Goal: Task Accomplishment & Management: Use online tool/utility

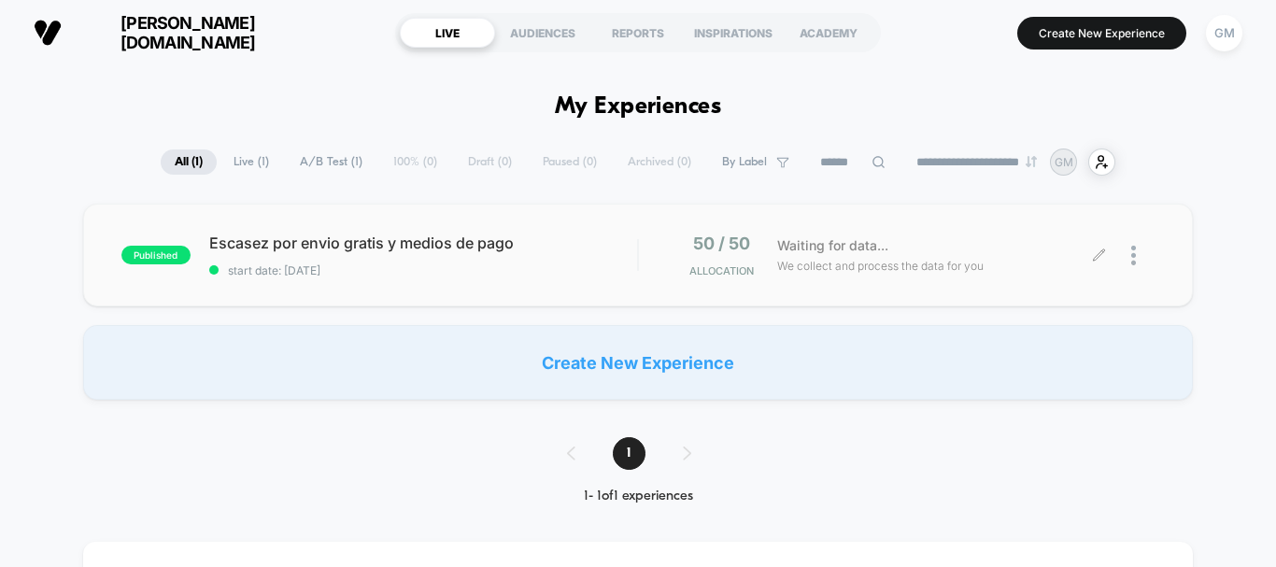
click at [844, 241] on span "Waiting for data..." at bounding box center [832, 245] width 111 height 21
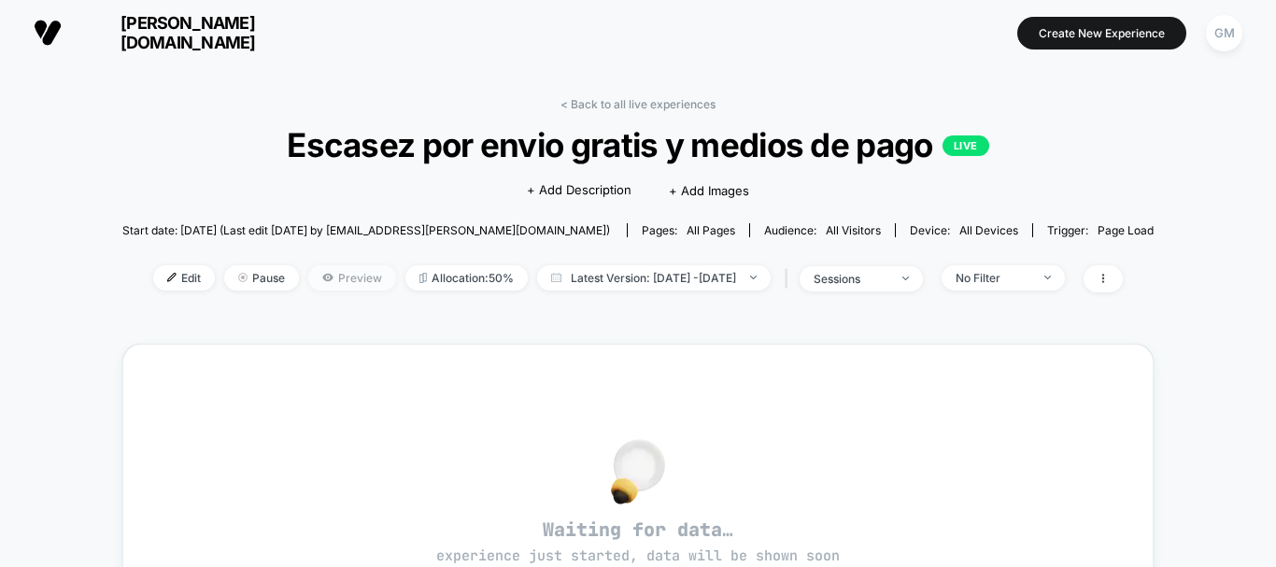
click at [308, 281] on span "Preview" at bounding box center [352, 277] width 88 height 25
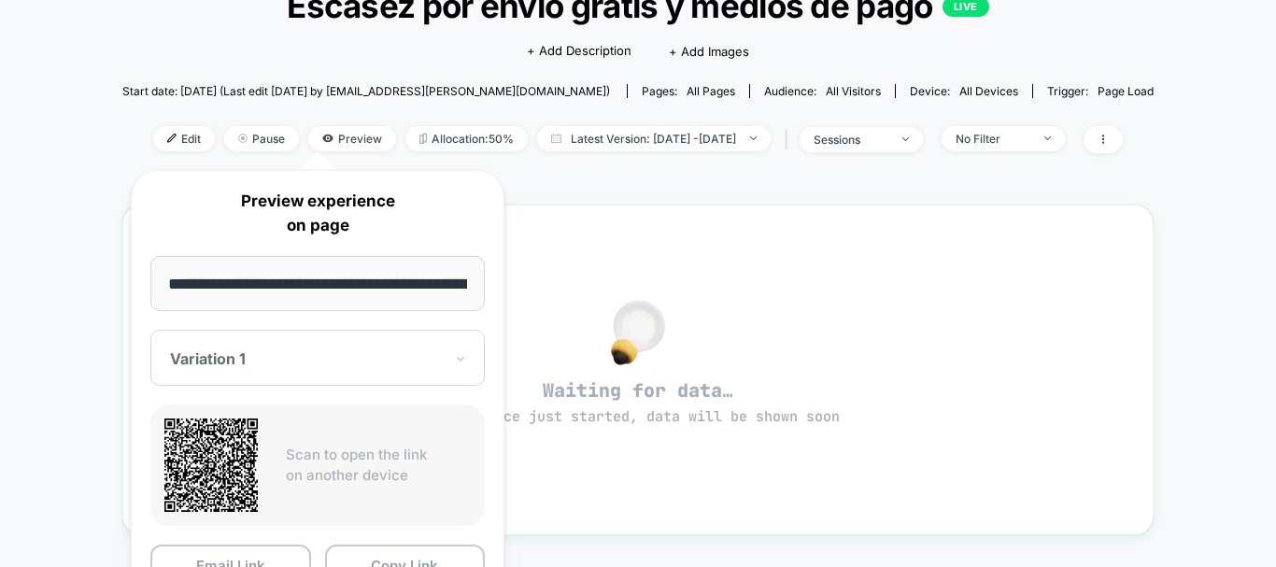
click at [382, 320] on div "**********" at bounding box center [318, 416] width 374 height 492
click at [529, 211] on div "Waiting for data… experience just started, data will be shown soon" at bounding box center [638, 370] width 1032 height 331
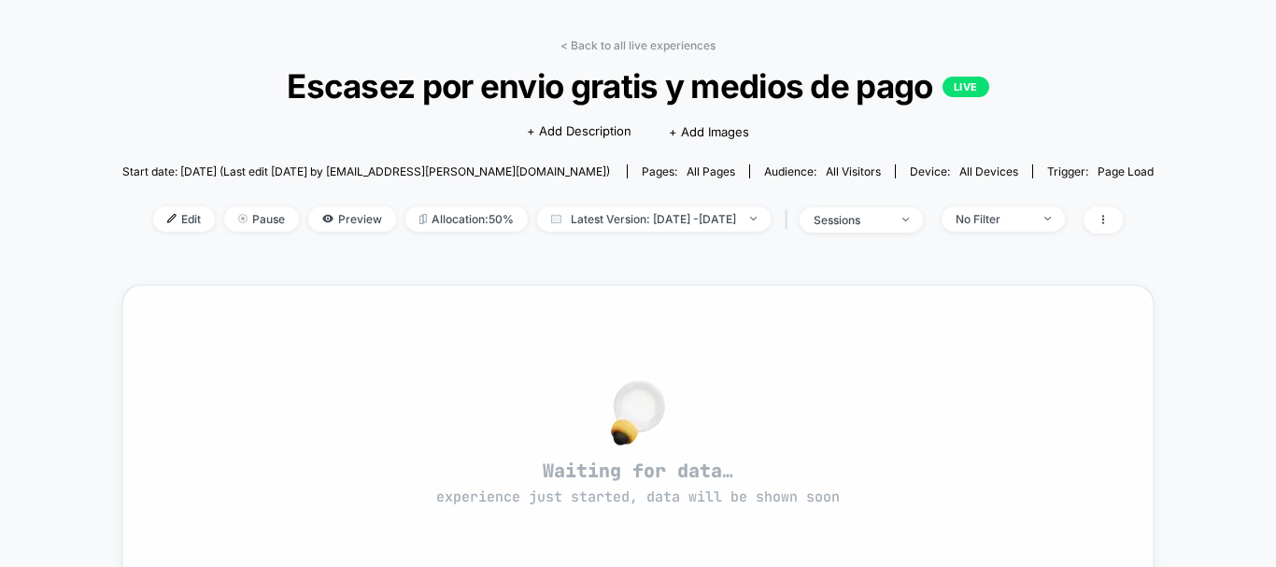
scroll to position [42, 0]
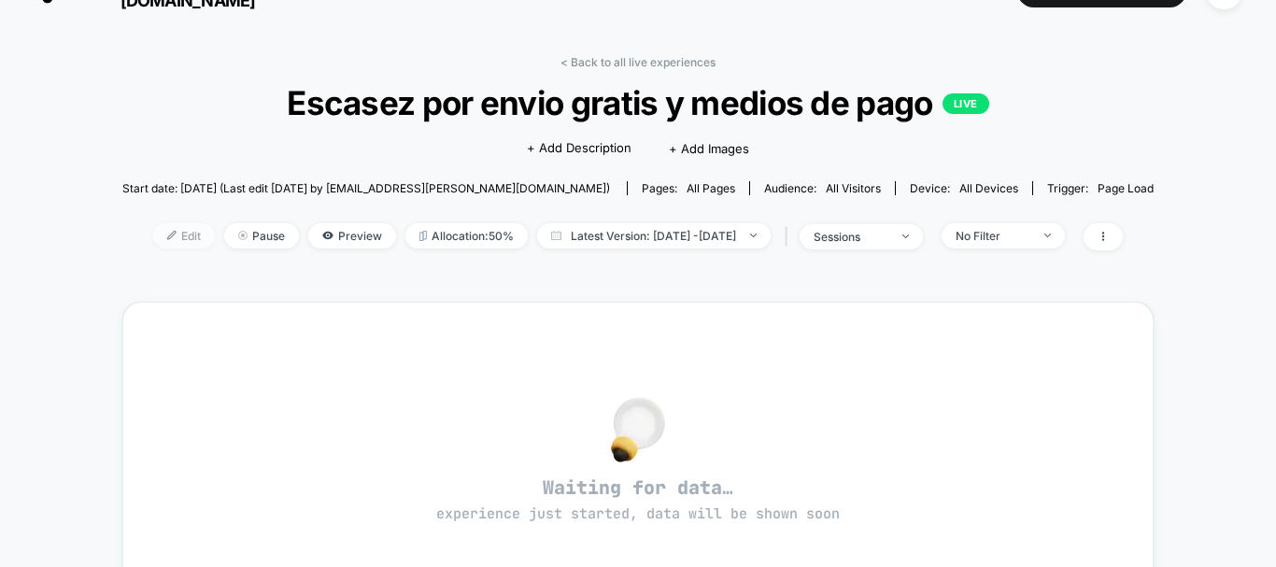
click at [168, 232] on span "Edit" at bounding box center [184, 235] width 62 height 25
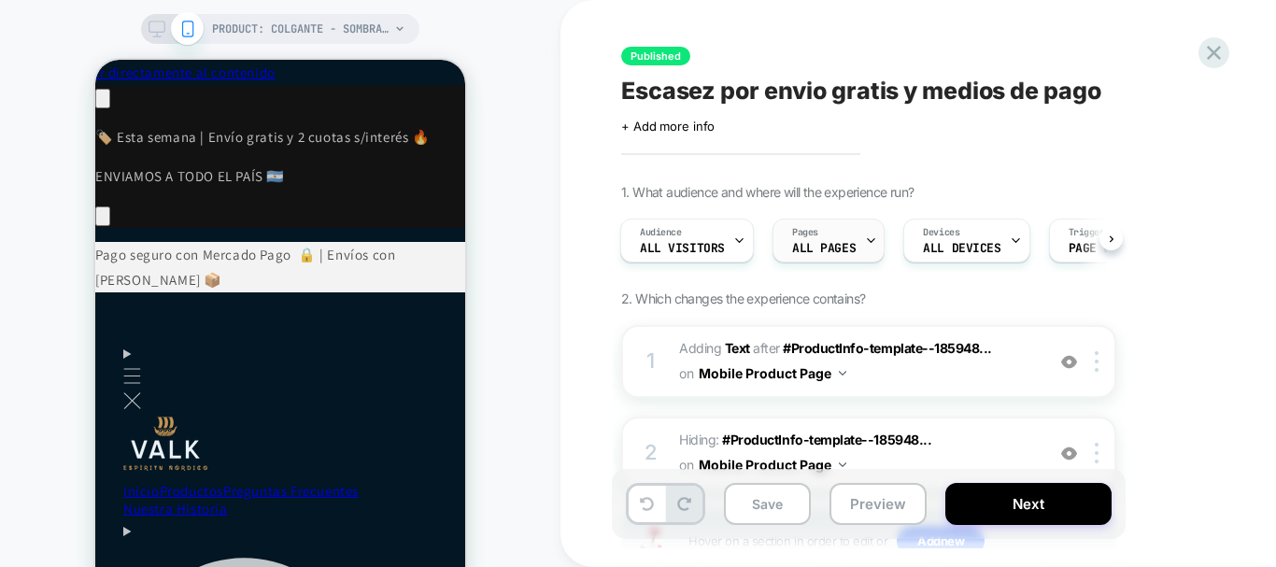
click at [834, 247] on span "ALL PAGES" at bounding box center [824, 248] width 64 height 13
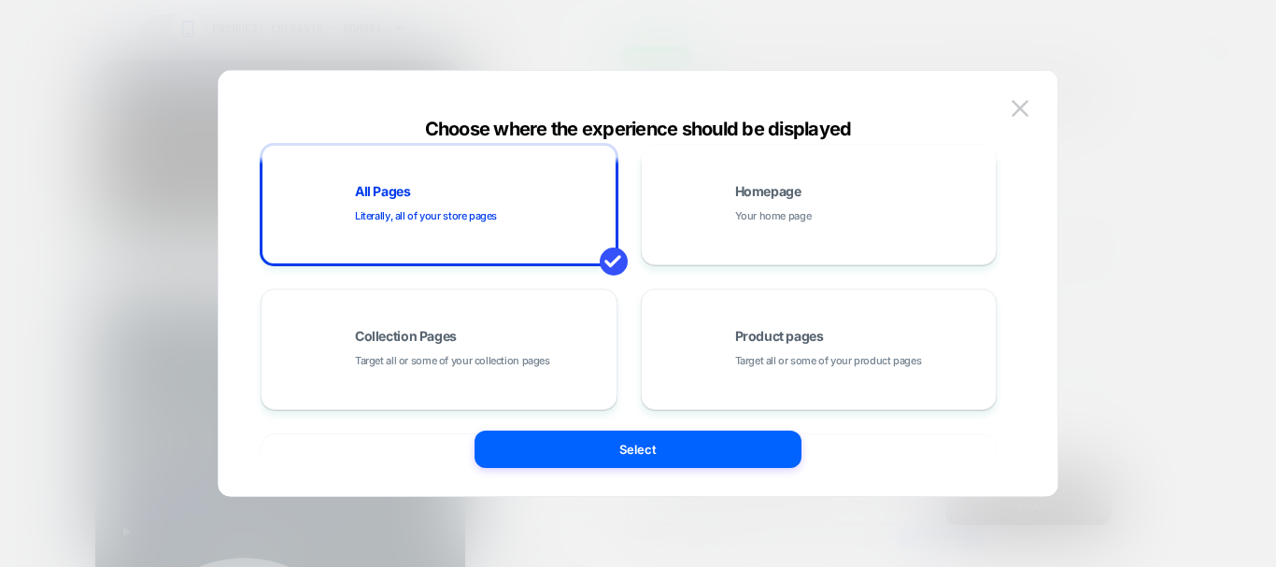
scroll to position [23, 0]
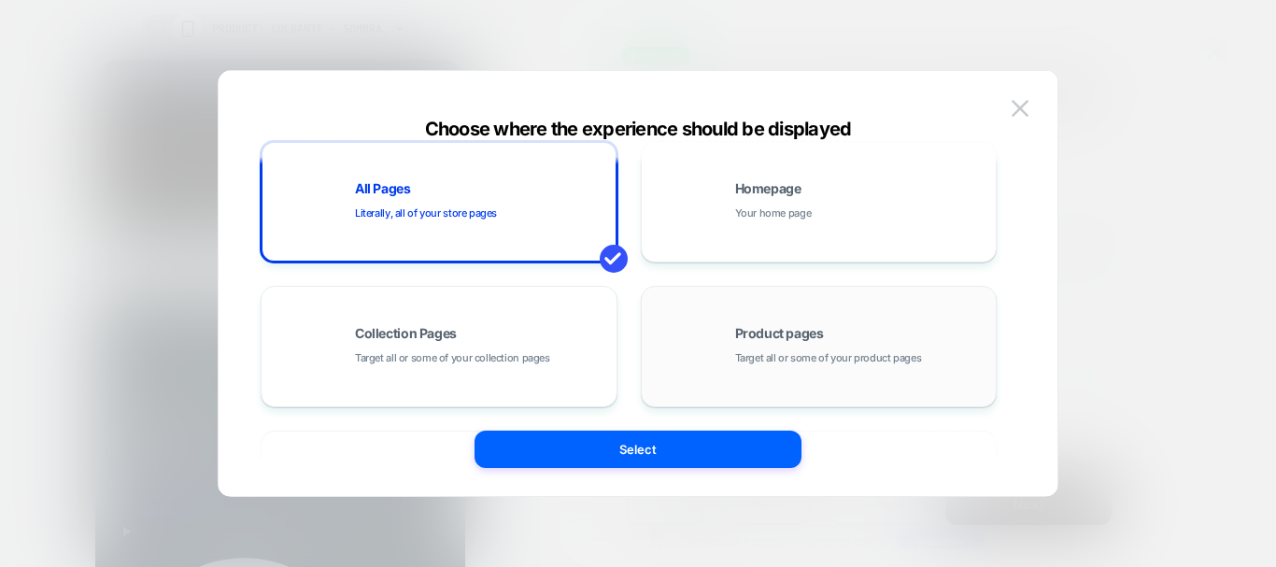
click at [823, 330] on div "Product pages Target all or some of your product pages" at bounding box center [861, 347] width 252 height 40
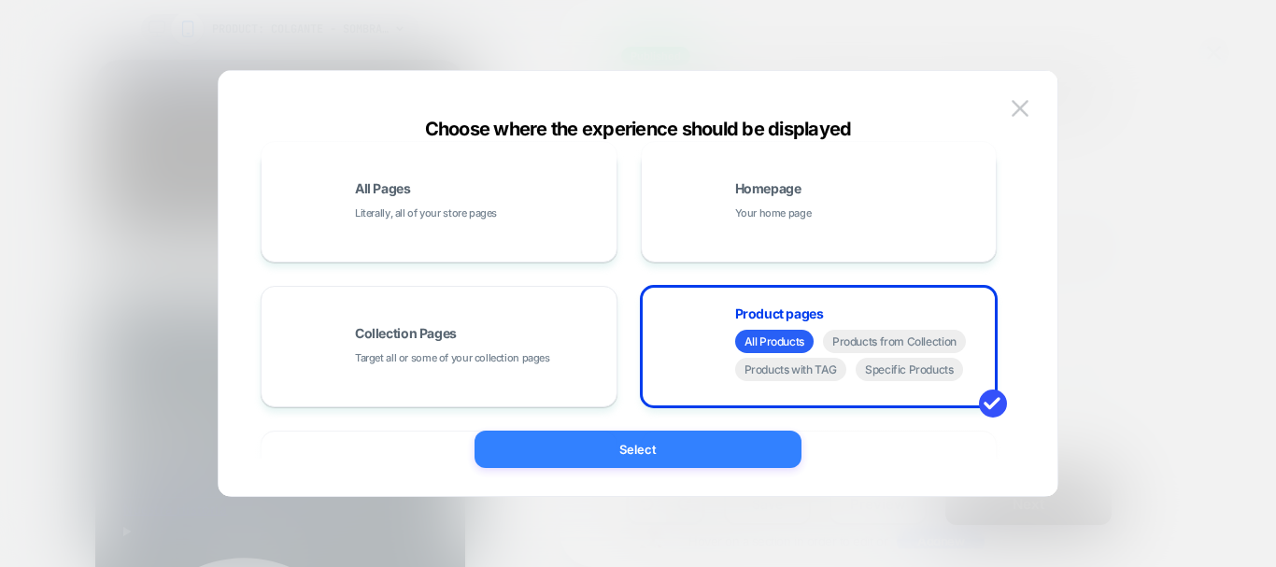
click at [736, 441] on button "Select" at bounding box center [638, 449] width 327 height 37
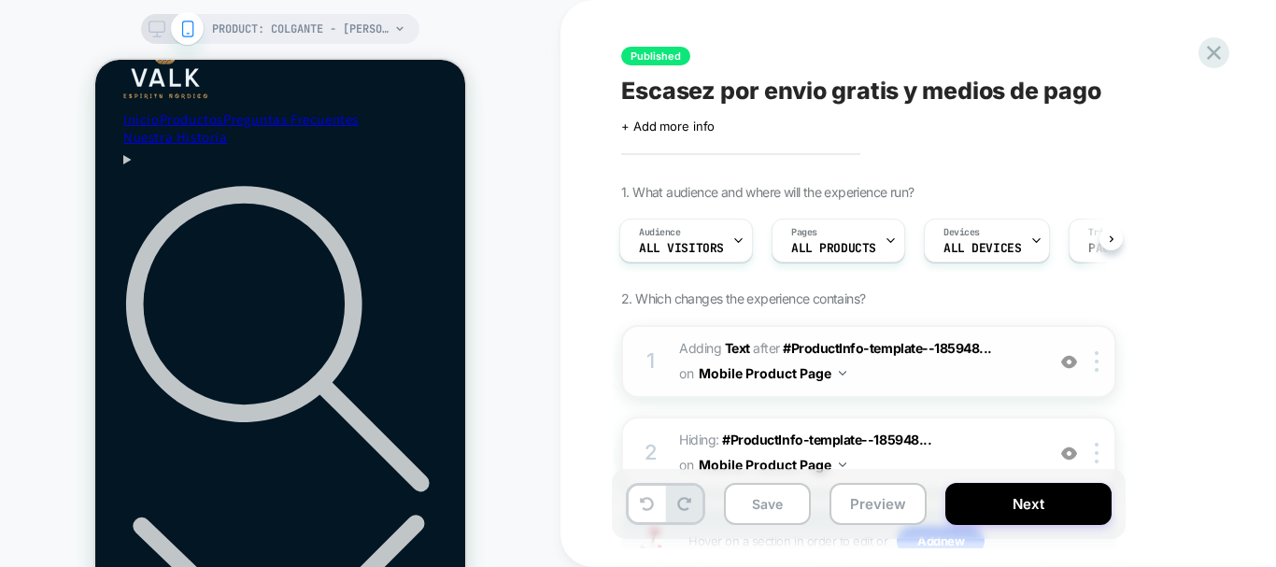
scroll to position [0, 0]
click at [1043, 509] on button "Next" at bounding box center [1029, 504] width 166 height 42
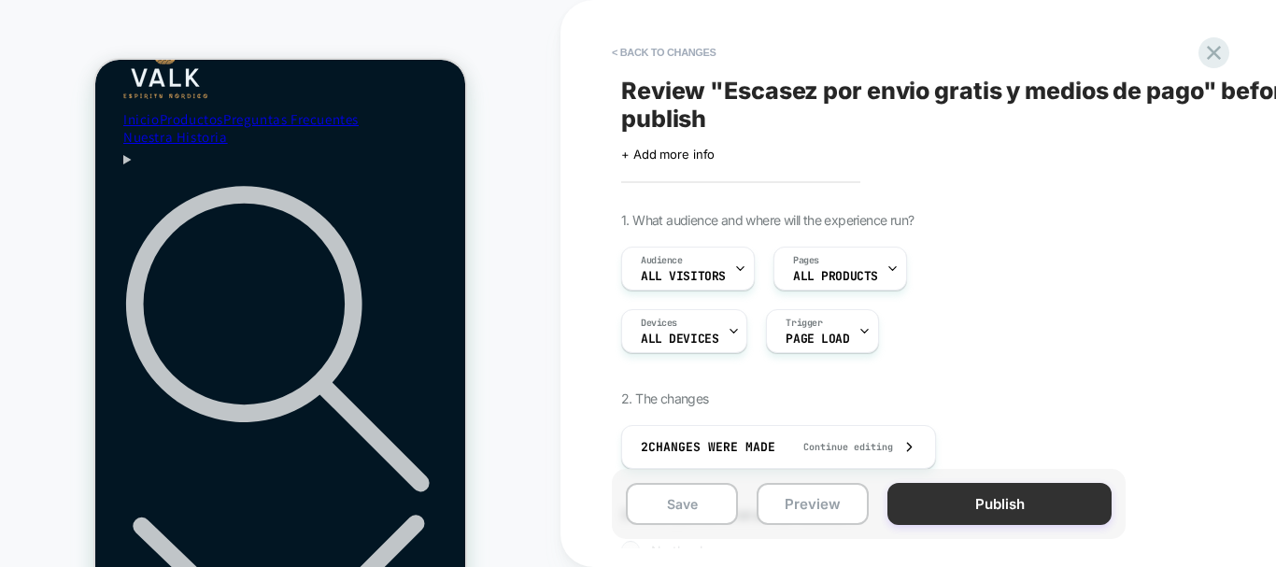
scroll to position [0, 264]
click at [1042, 509] on button "Publish" at bounding box center [1000, 504] width 224 height 42
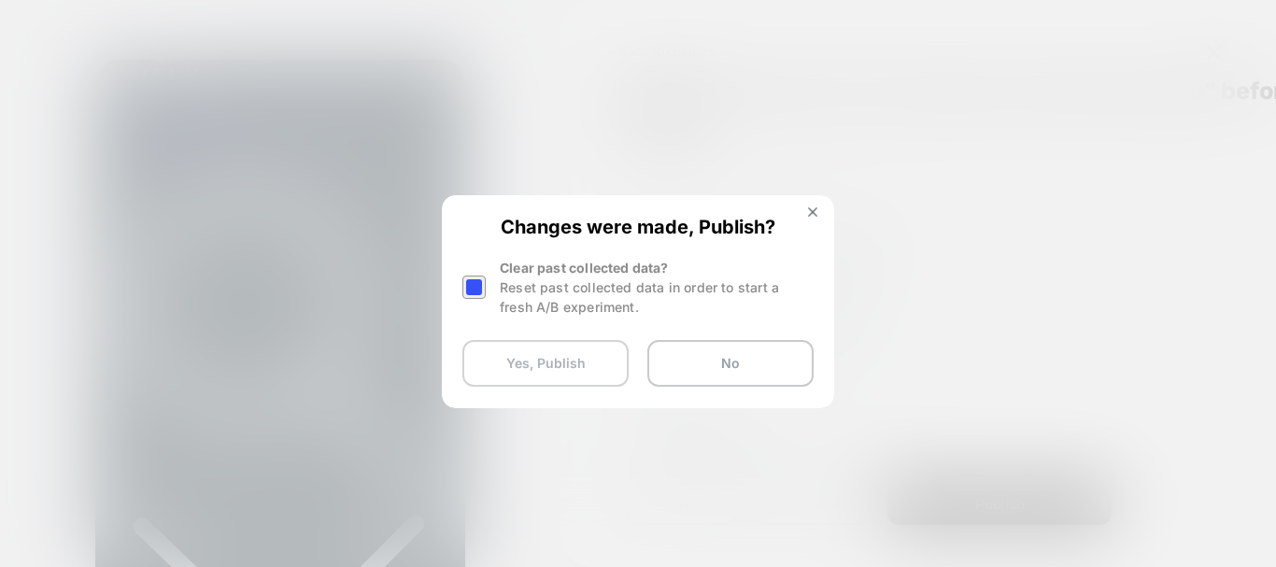
click at [575, 359] on button "Yes, Publish" at bounding box center [546, 363] width 166 height 47
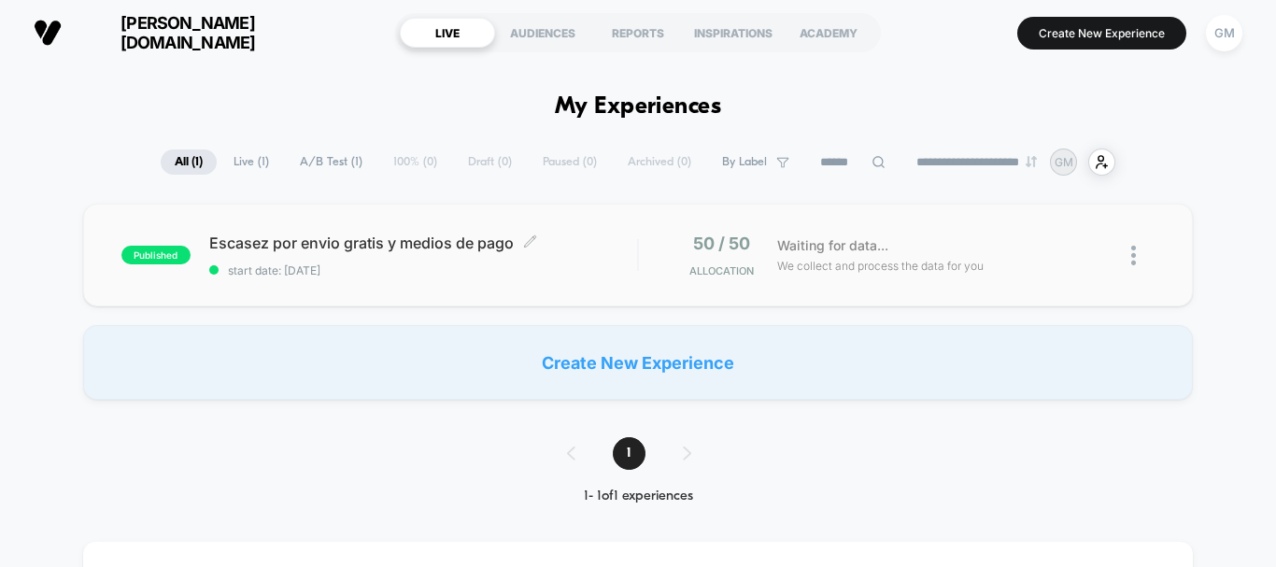
click at [348, 241] on span "Escasez por envio gratis y medios de pago Click to edit experience details" at bounding box center [423, 243] width 428 height 19
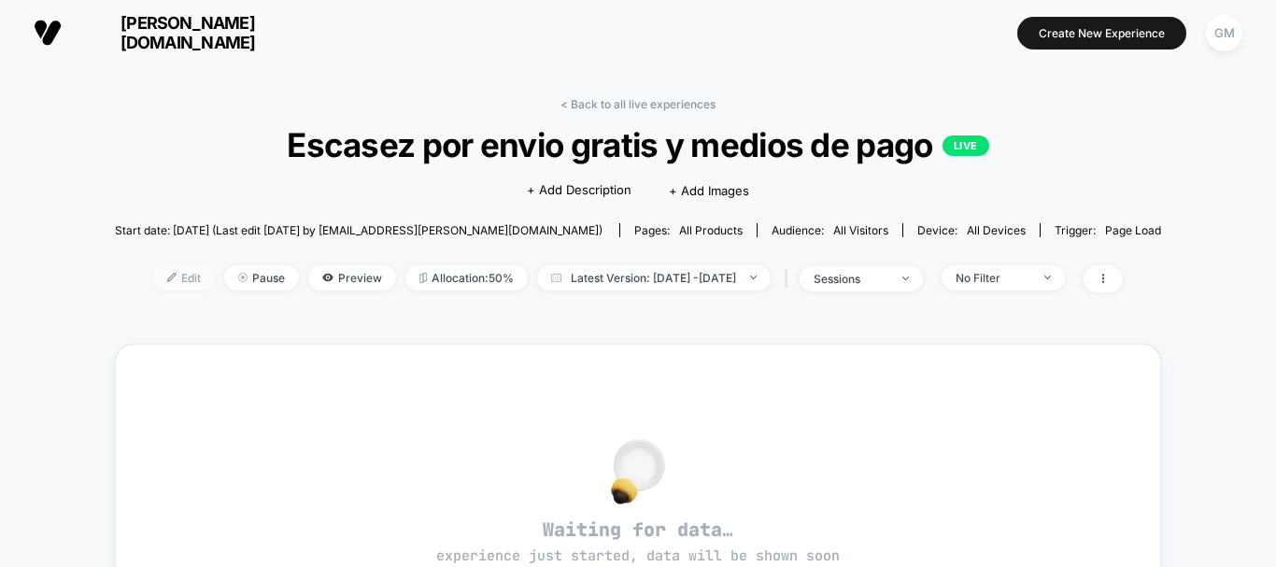
click at [153, 278] on span "Edit" at bounding box center [184, 277] width 62 height 25
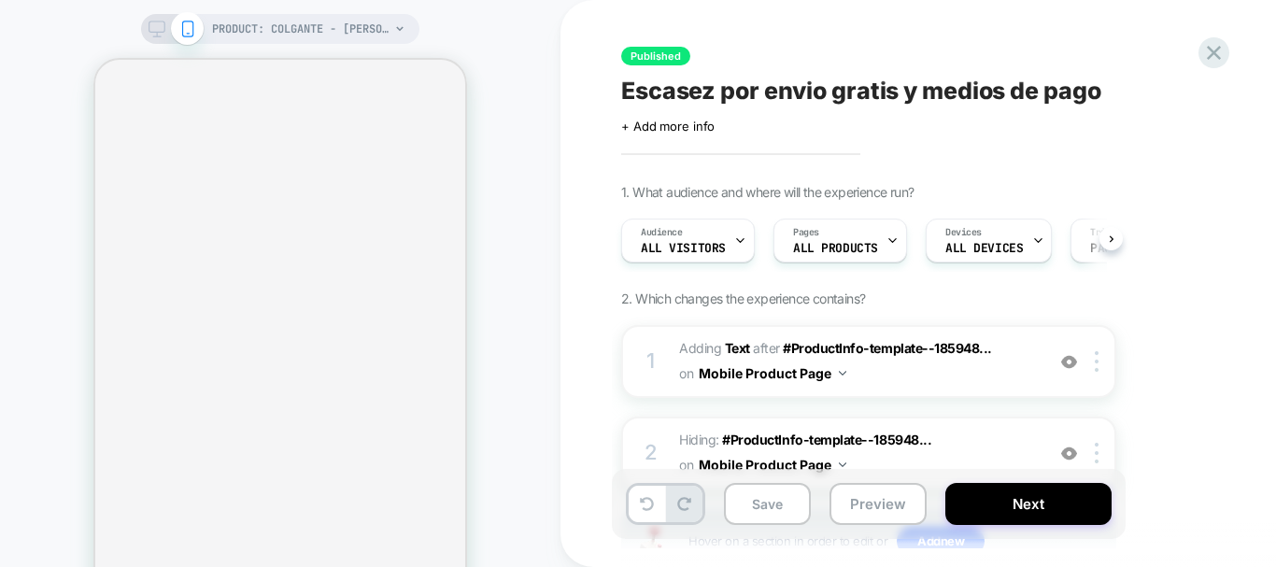
scroll to position [0, 1]
click at [880, 255] on div "Pages ALL PRODUCTS" at bounding box center [835, 241] width 122 height 42
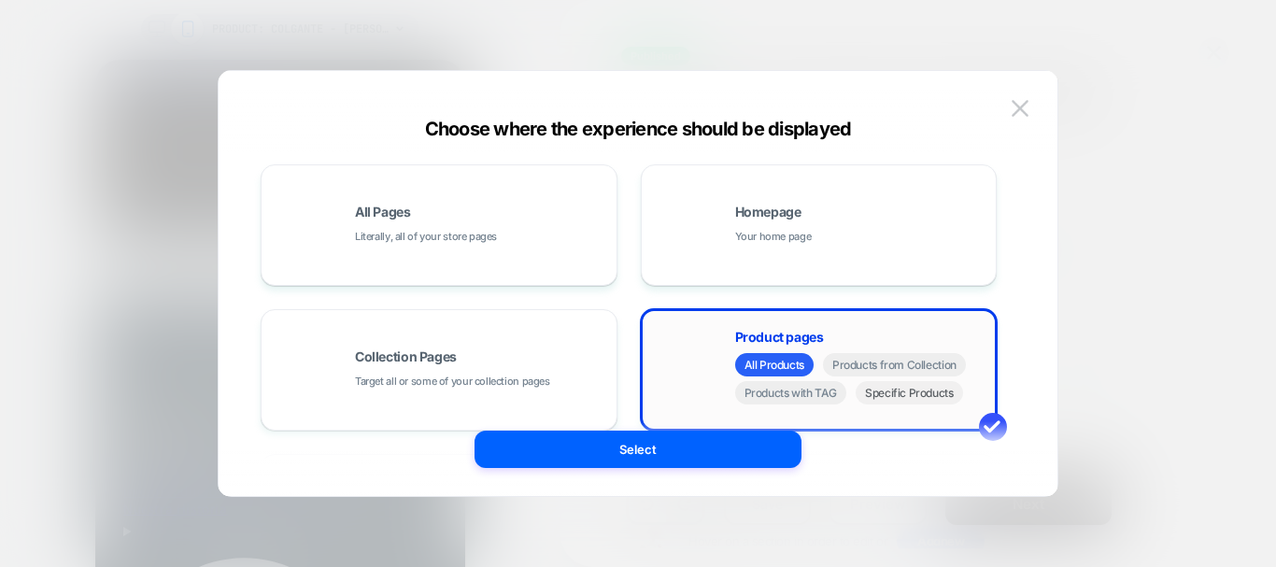
scroll to position [0, 264]
click at [877, 397] on span "Specific Products" at bounding box center [909, 392] width 107 height 23
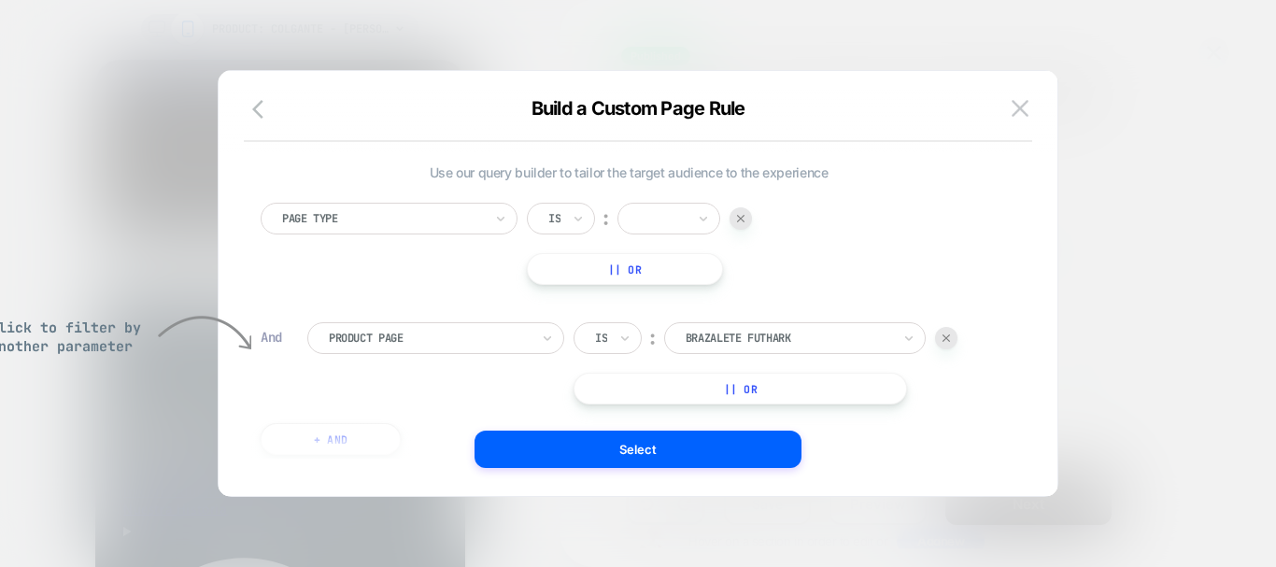
scroll to position [19, 0]
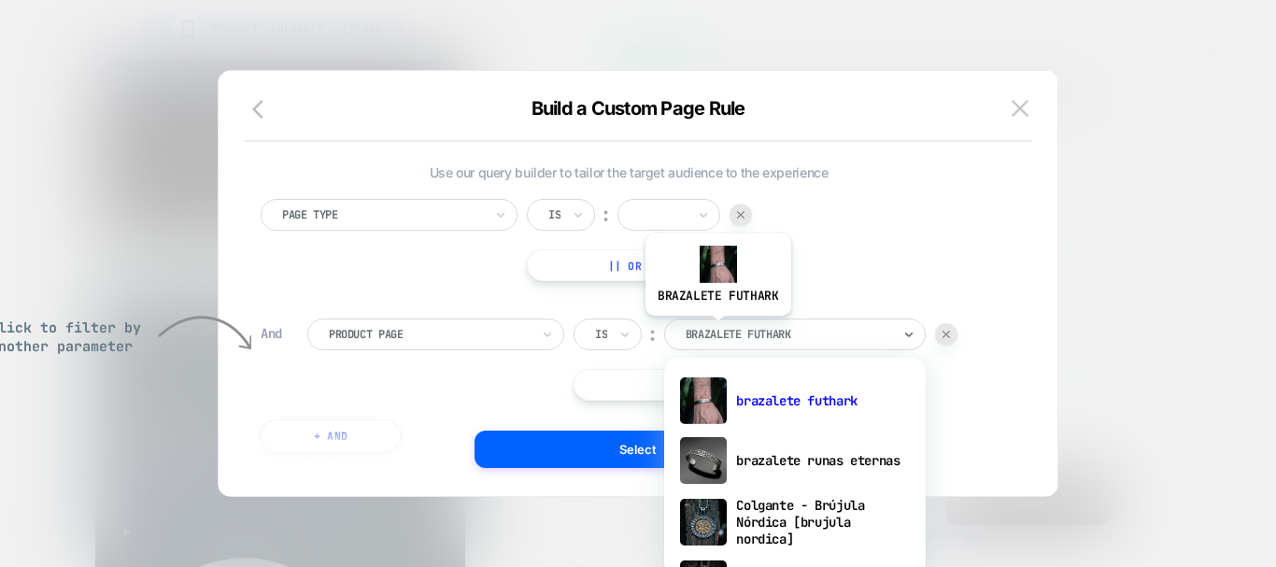
click at [717, 330] on div at bounding box center [789, 334] width 206 height 17
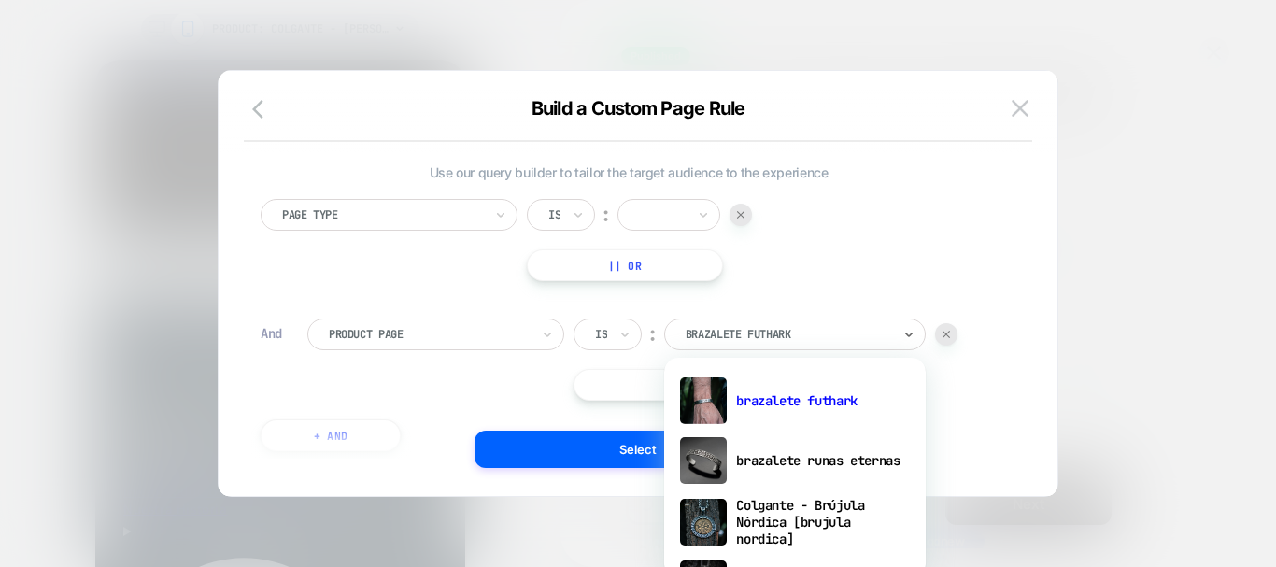
scroll to position [0, 264]
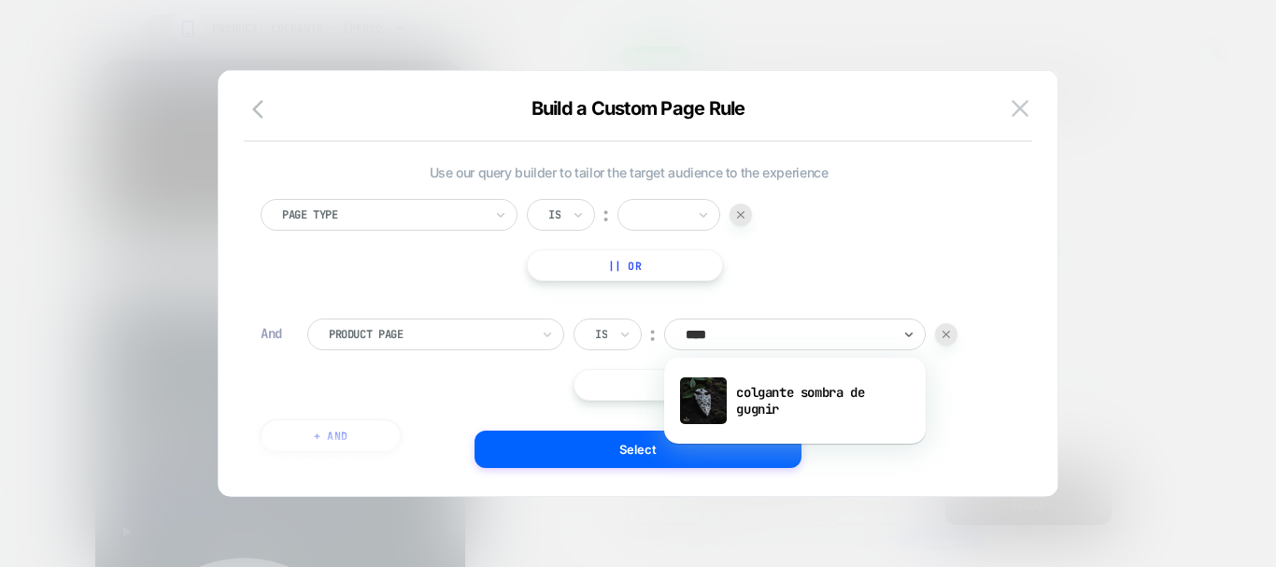
type input "*****"
click at [762, 392] on div "colgante sombra de gugnir" at bounding box center [795, 401] width 243 height 60
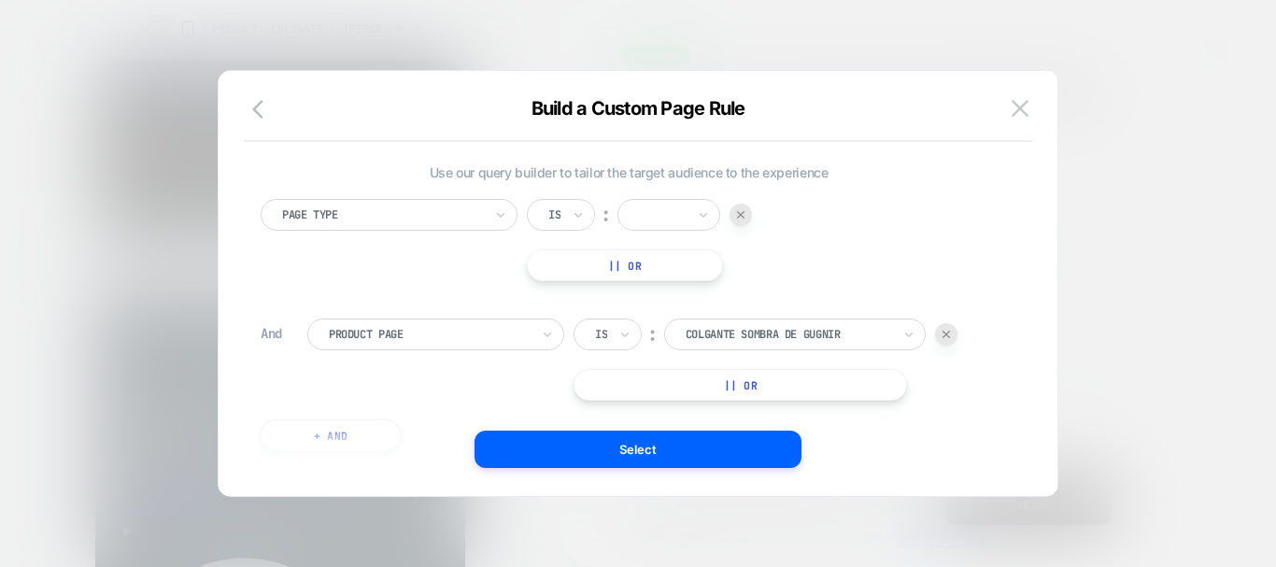
scroll to position [0, 0]
click at [647, 214] on input "text" at bounding box center [642, 215] width 7 height 17
click at [663, 357] on div "Product" at bounding box center [696, 356] width 121 height 30
click at [608, 274] on button "|| Or" at bounding box center [625, 265] width 196 height 32
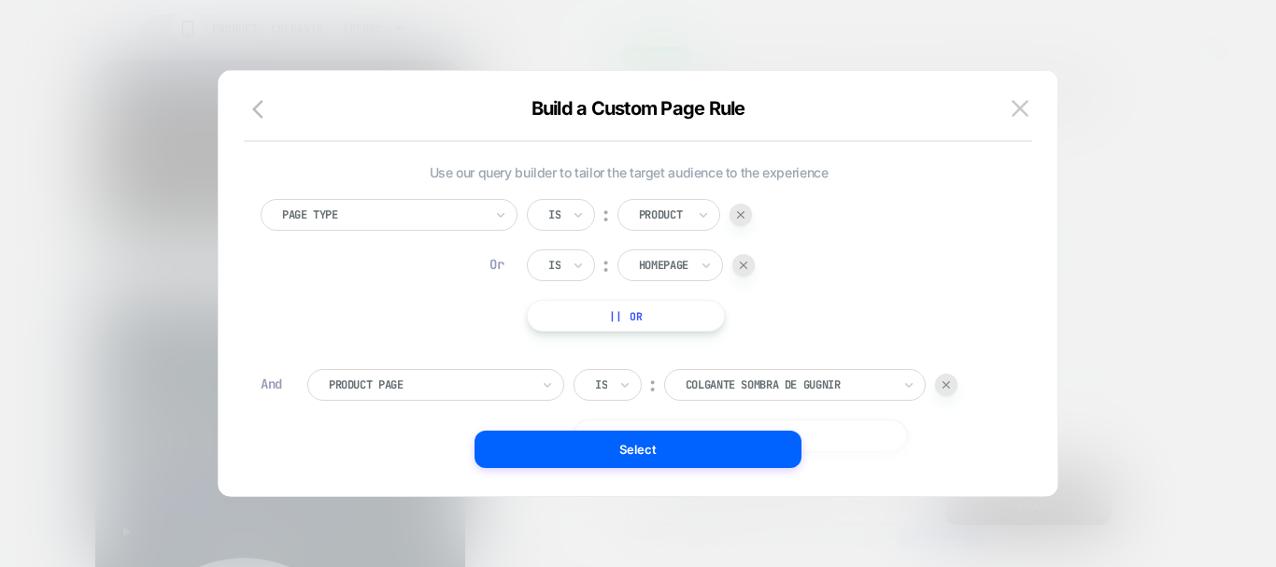
scroll to position [0, 264]
click at [747, 267] on img at bounding box center [743, 265] width 7 height 7
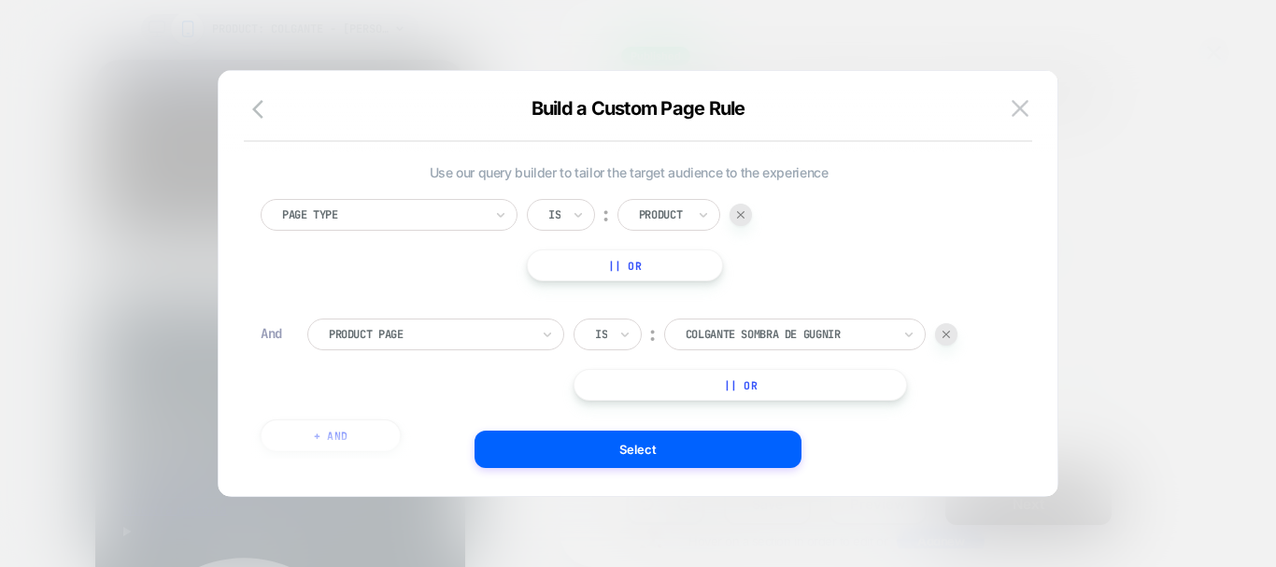
scroll to position [86, 0]
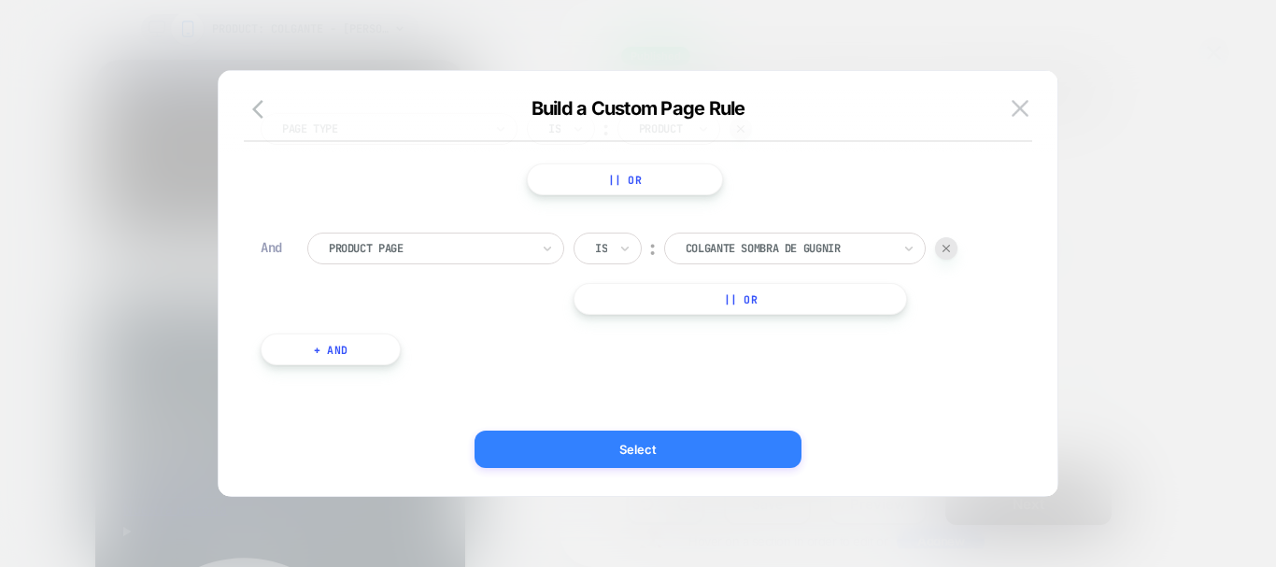
click at [565, 440] on button "Select" at bounding box center [638, 449] width 327 height 37
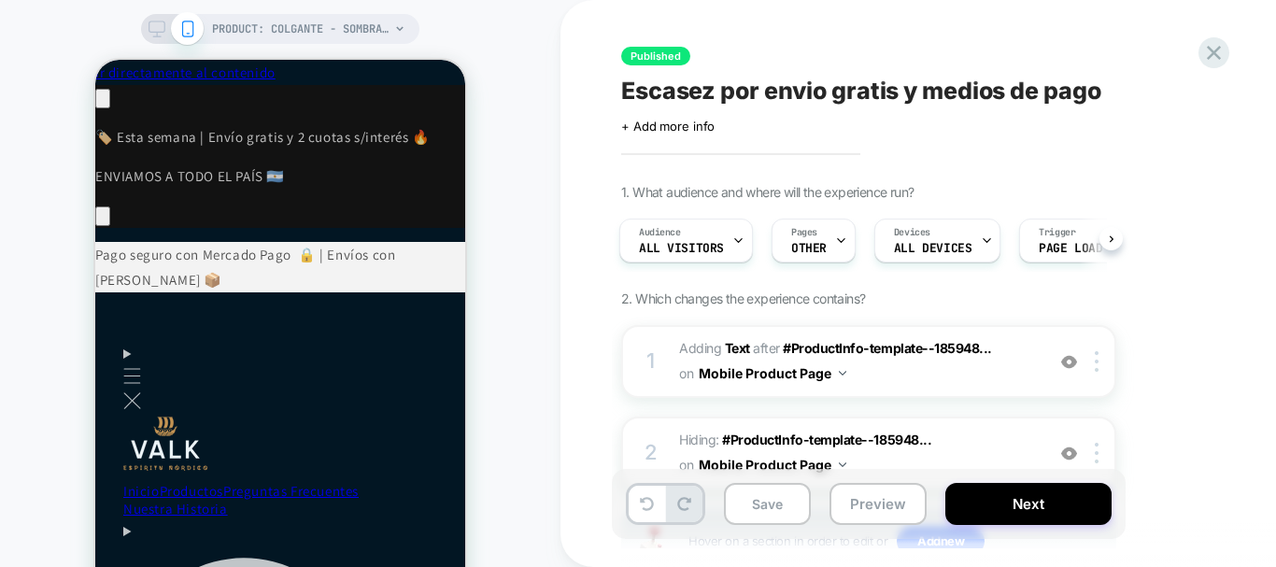
scroll to position [0, 264]
click at [991, 514] on button "Next" at bounding box center [1029, 504] width 166 height 42
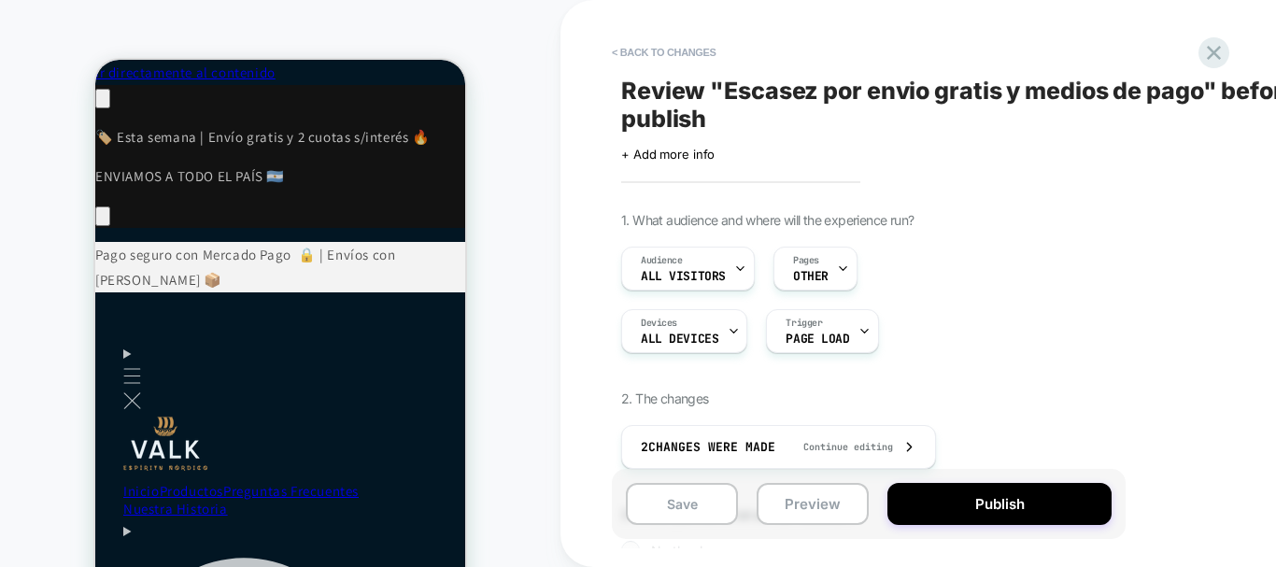
scroll to position [0, 0]
click at [838, 278] on div at bounding box center [843, 269] width 12 height 42
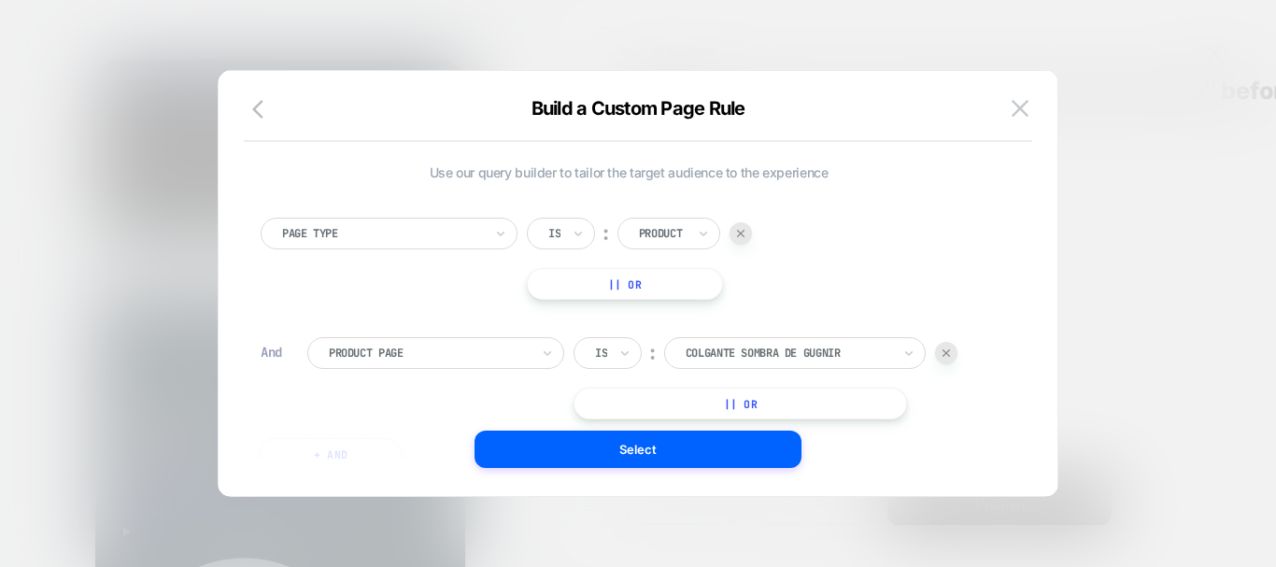
scroll to position [0, 264]
click at [1018, 108] on img at bounding box center [1020, 108] width 17 height 16
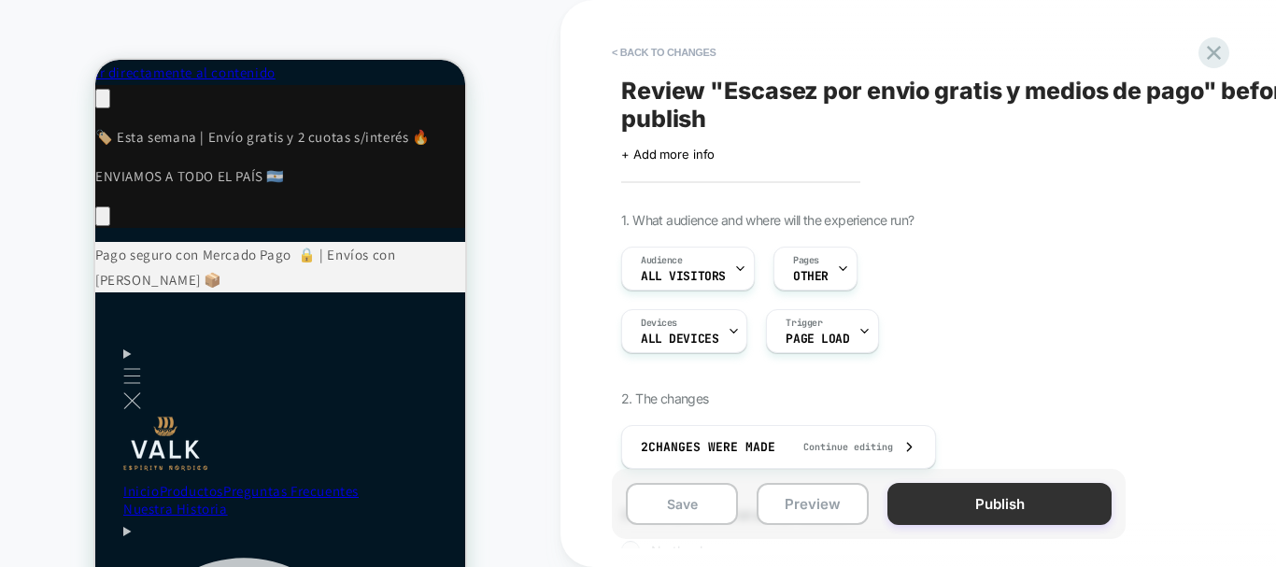
click at [969, 485] on button "Publish" at bounding box center [1000, 504] width 224 height 42
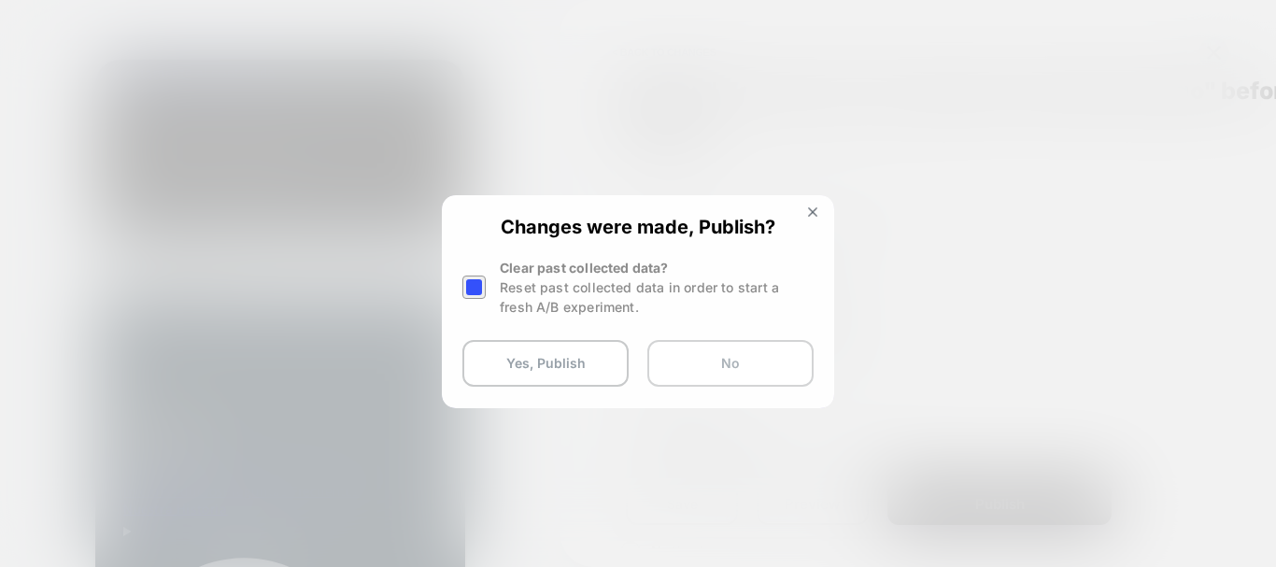
scroll to position [0, 0]
click at [621, 349] on button "Yes, Publish" at bounding box center [546, 363] width 166 height 47
